Goal: Task Accomplishment & Management: Complete application form

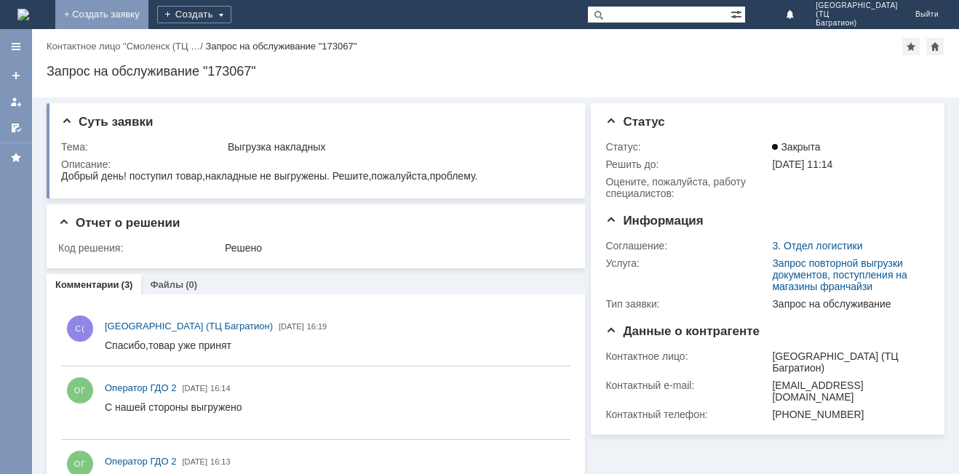
click at [148, 22] on link "+ Создать заявку" at bounding box center [101, 14] width 93 height 29
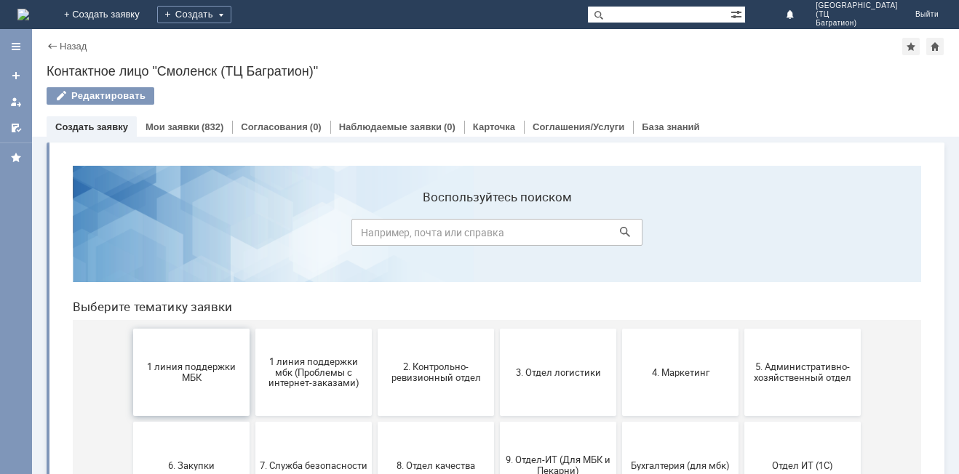
click at [194, 380] on span "1 линия поддержки МБК" at bounding box center [191, 373] width 108 height 22
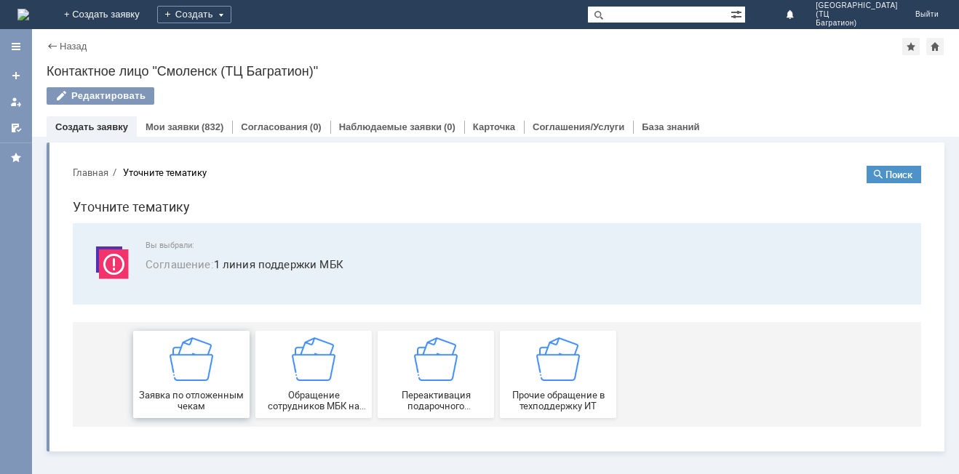
click at [194, 380] on img at bounding box center [192, 360] width 44 height 44
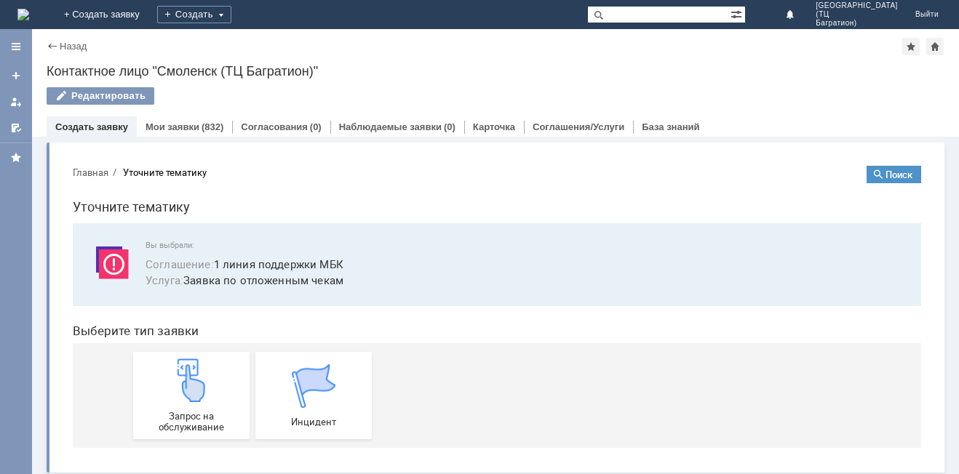
click at [194, 380] on img at bounding box center [192, 381] width 44 height 44
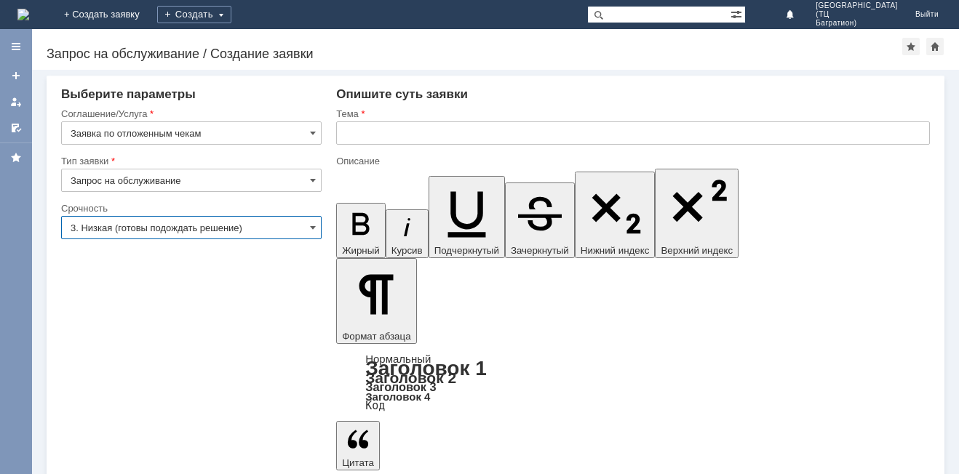
click at [284, 234] on input "3. Низкая (готовы подождать решение)" at bounding box center [191, 227] width 260 height 23
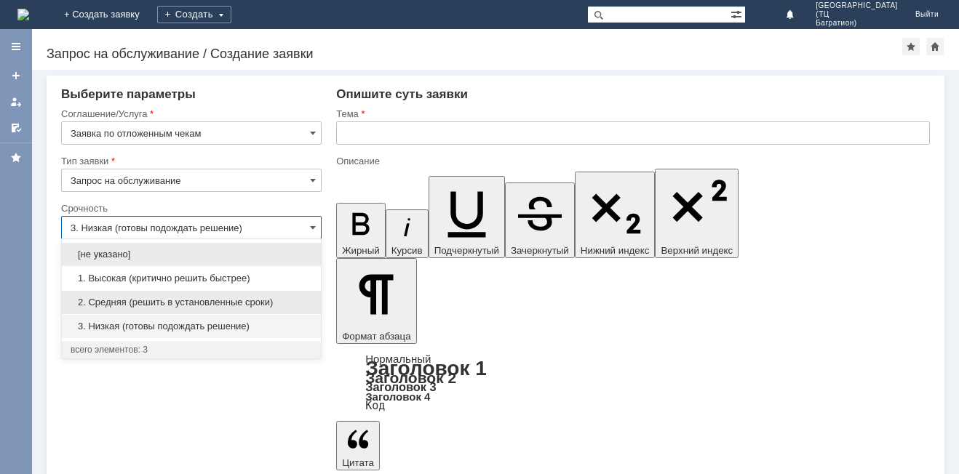
click at [238, 290] on div "2. Средняя (решить в установленные сроки)" at bounding box center [191, 302] width 259 height 24
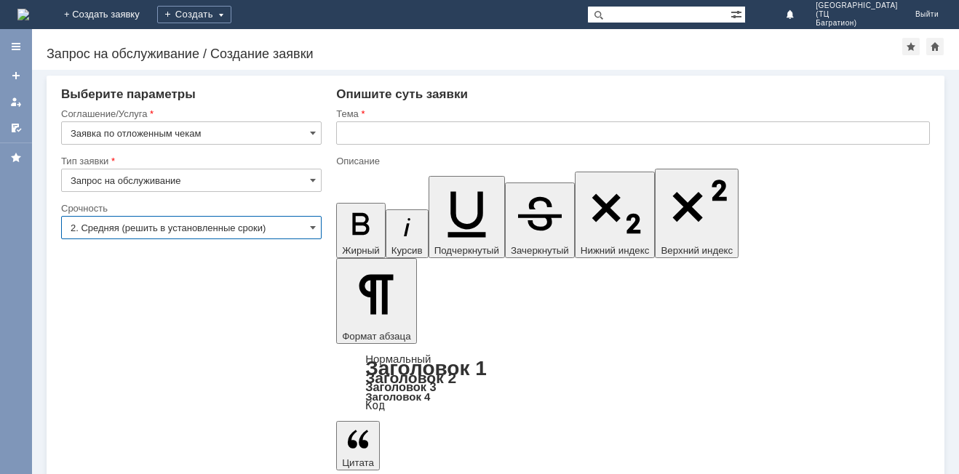
click at [293, 231] on input "2. Средняя (решить в установленные сроки)" at bounding box center [191, 227] width 260 height 23
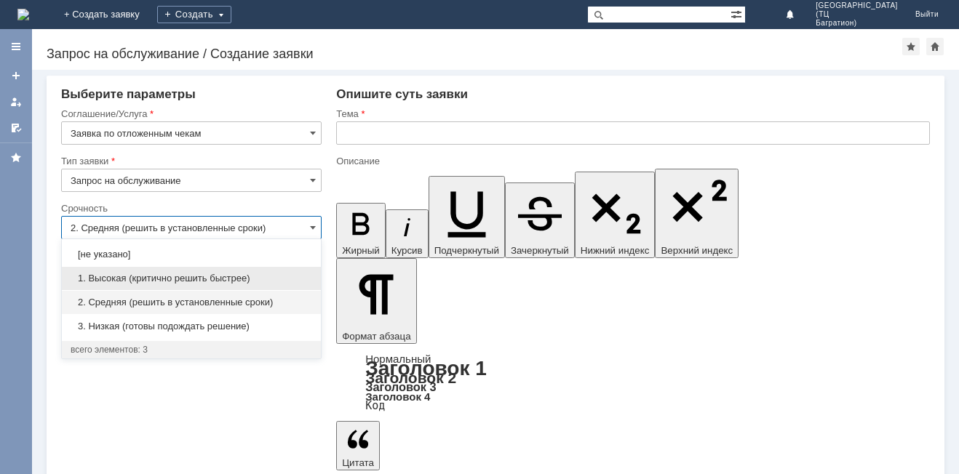
click at [242, 274] on span "1. Высокая (критично решить быстрее)" at bounding box center [192, 279] width 242 height 12
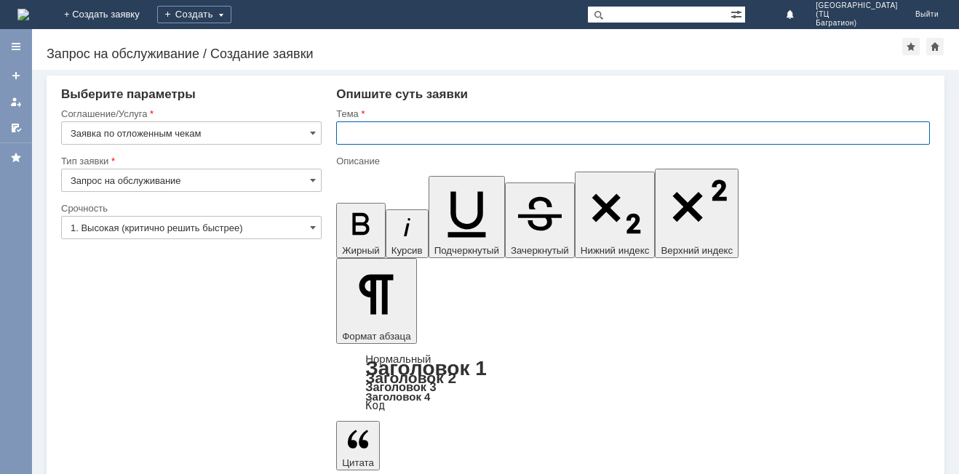
click at [438, 135] on input "text" at bounding box center [633, 132] width 594 height 23
type input "1. Высокая (критично решить быстрее)"
type input "удалить"
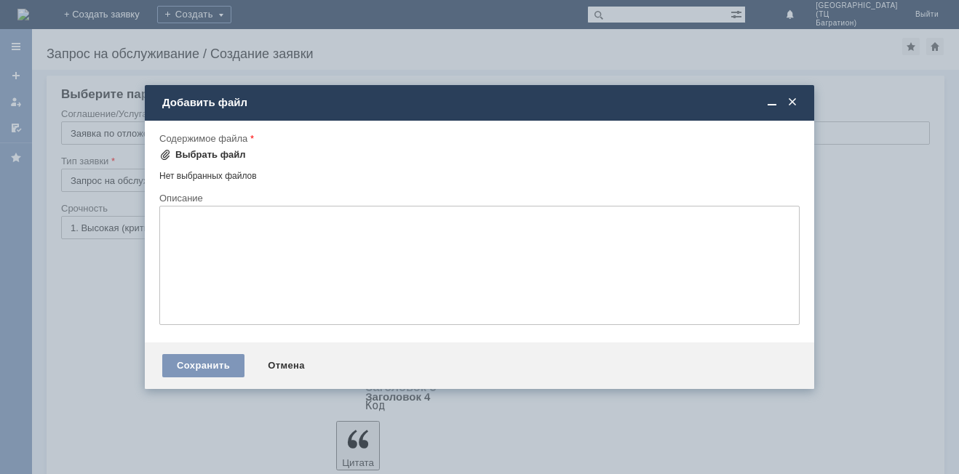
click at [206, 155] on div "Выбрать файл" at bounding box center [210, 155] width 71 height 12
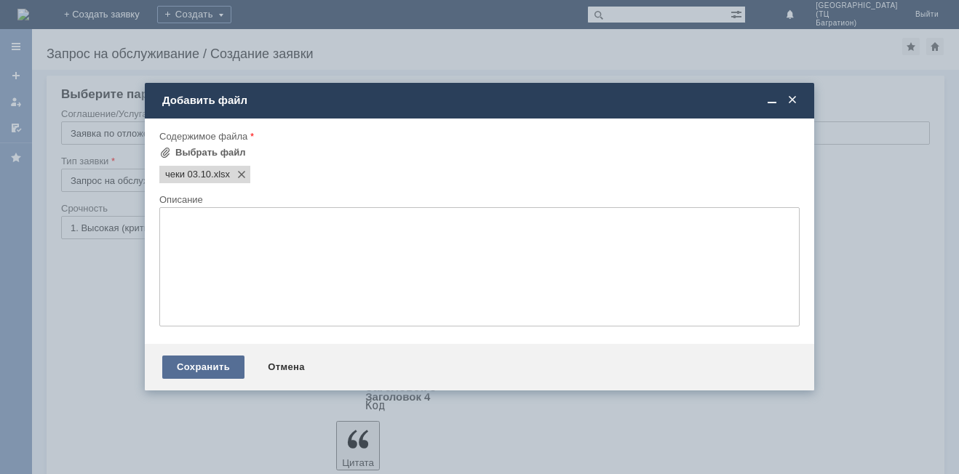
click at [220, 372] on div "Сохранить" at bounding box center [203, 367] width 82 height 23
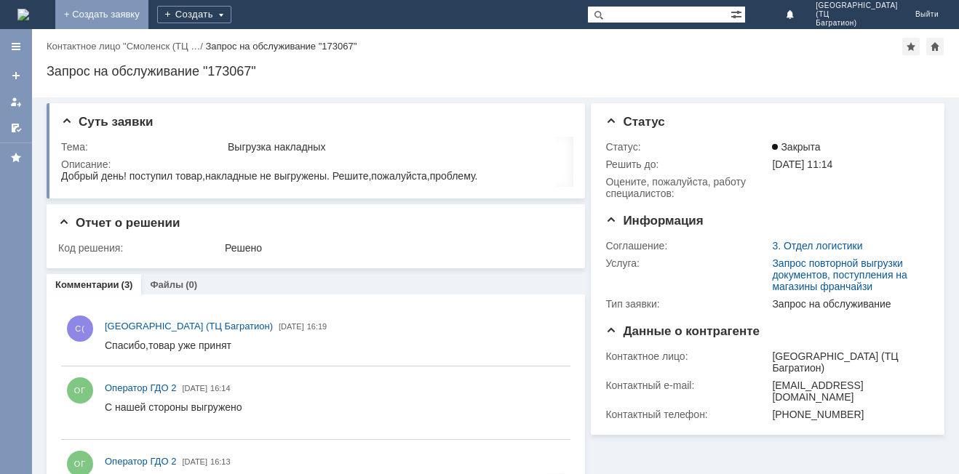
click at [148, 8] on link "+ Создать заявку" at bounding box center [101, 14] width 93 height 29
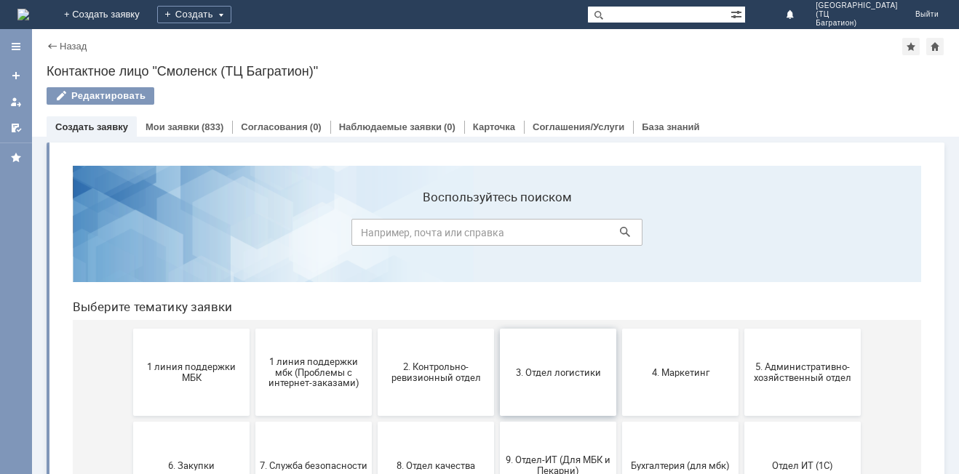
click at [586, 386] on button "3. Отдел логистики" at bounding box center [558, 372] width 116 height 87
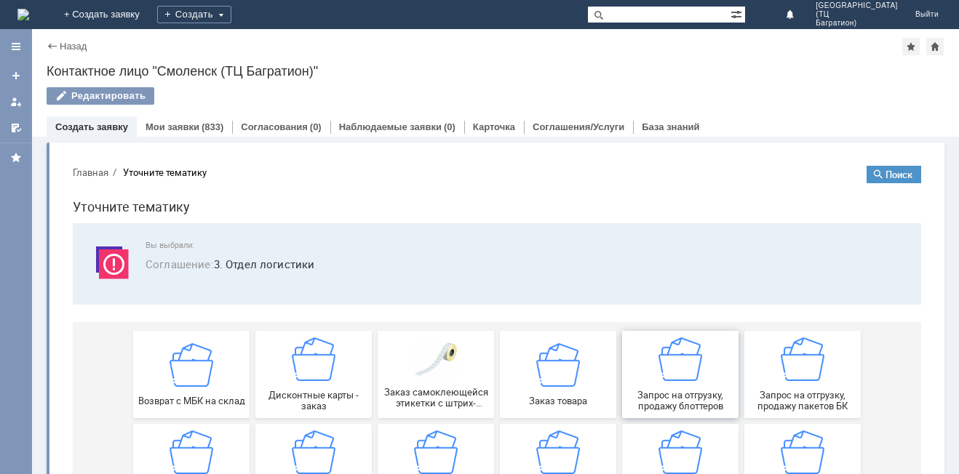
click at [702, 378] on div "Запрос на отгрузку, продажу блоттеров" at bounding box center [680, 375] width 108 height 74
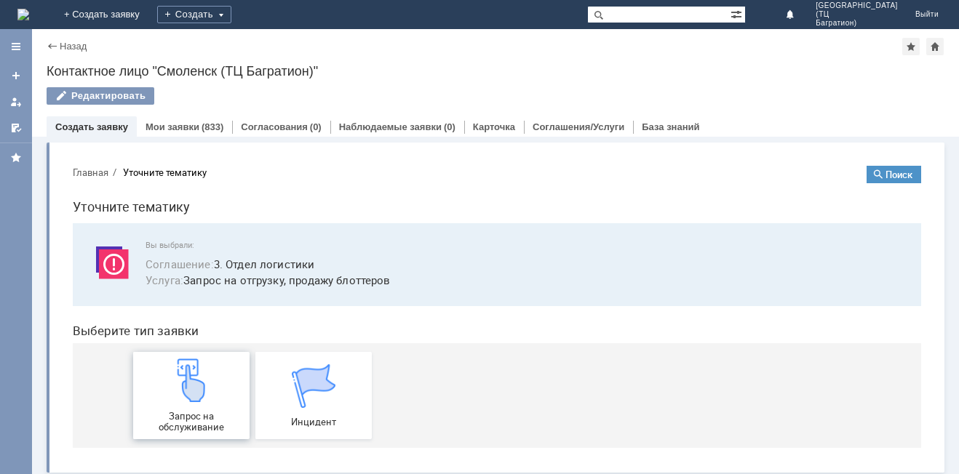
click at [202, 399] on img at bounding box center [192, 381] width 44 height 44
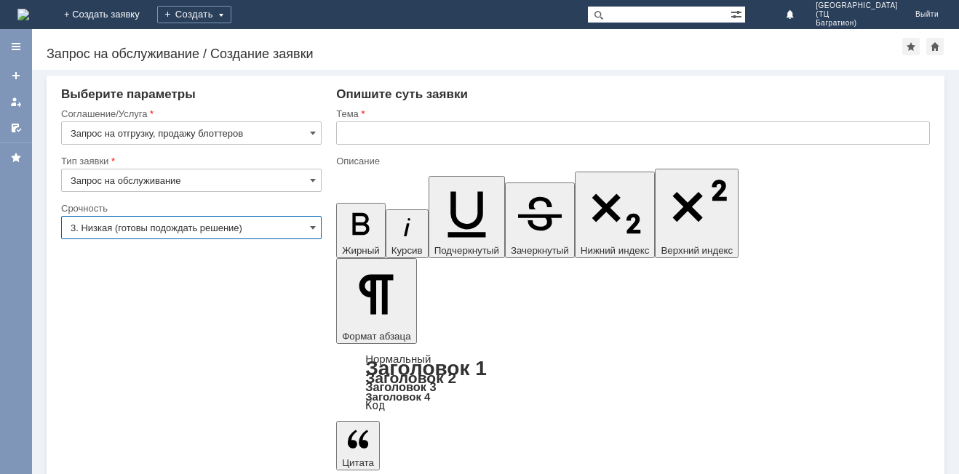
click at [295, 226] on input "3. Низкая (готовы подождать решение)" at bounding box center [191, 227] width 260 height 23
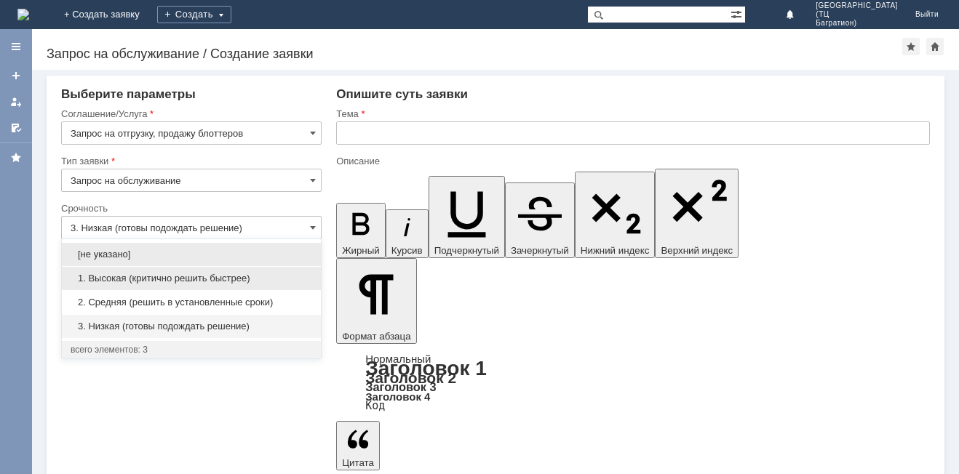
click at [236, 274] on span "1. Высокая (критично решить быстрее)" at bounding box center [192, 279] width 242 height 12
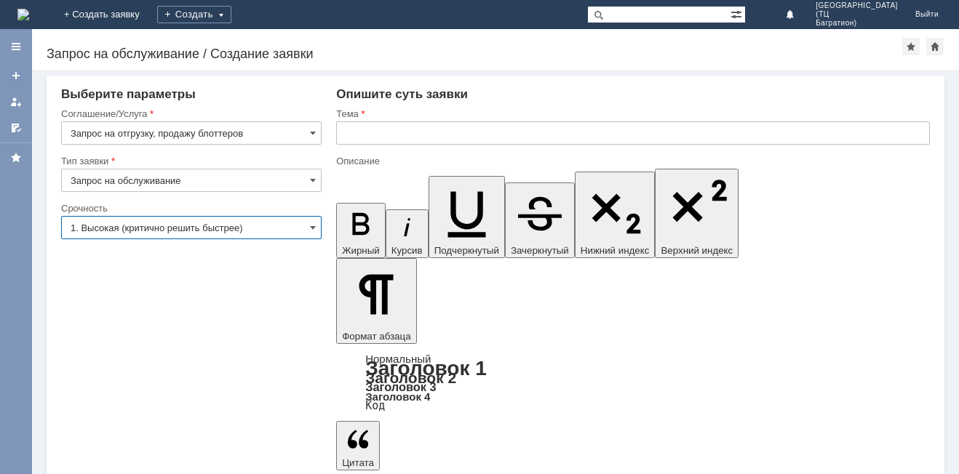
type input "1. Высокая (критично решить быстрее)"
click at [394, 125] on input "text" at bounding box center [633, 132] width 594 height 23
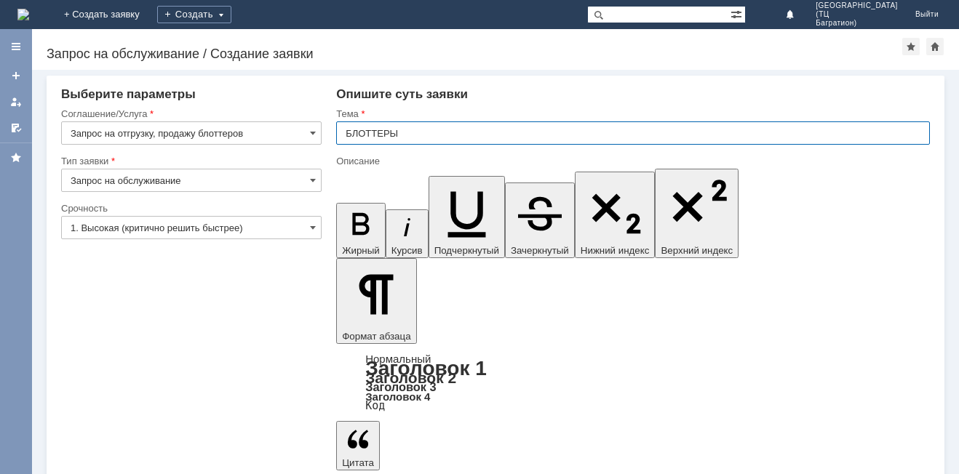
type input "БЛОТТЕРЫ"
